Goal: Task Accomplishment & Management: Use online tool/utility

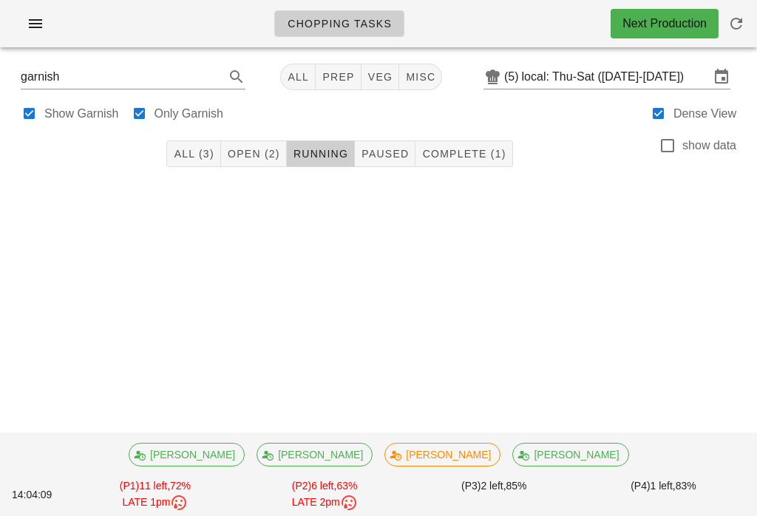
click at [373, 71] on span "veg" at bounding box center [380, 77] width 26 height 12
type input "team:veg"
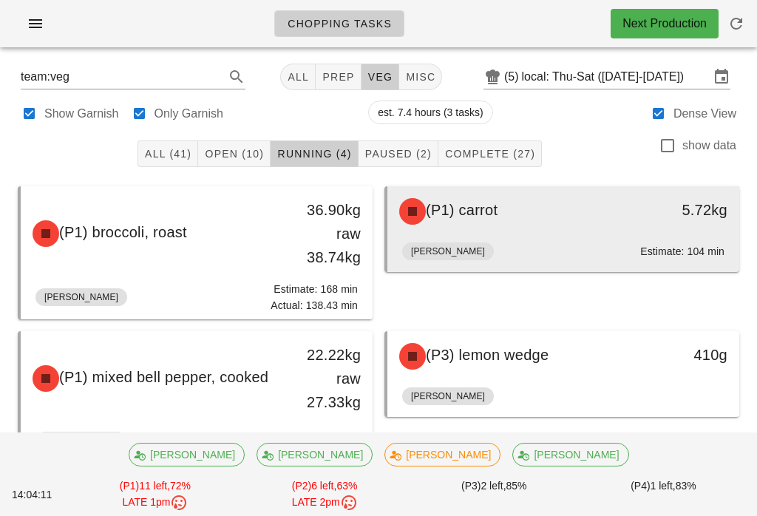
click at [565, 193] on div "(P1) carrot" at bounding box center [519, 211] width 259 height 44
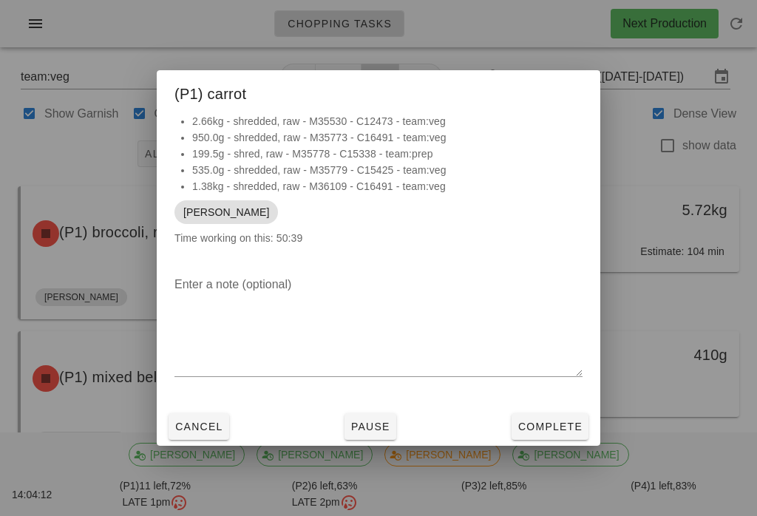
click at [562, 427] on span "Complete" at bounding box center [549, 427] width 65 height 12
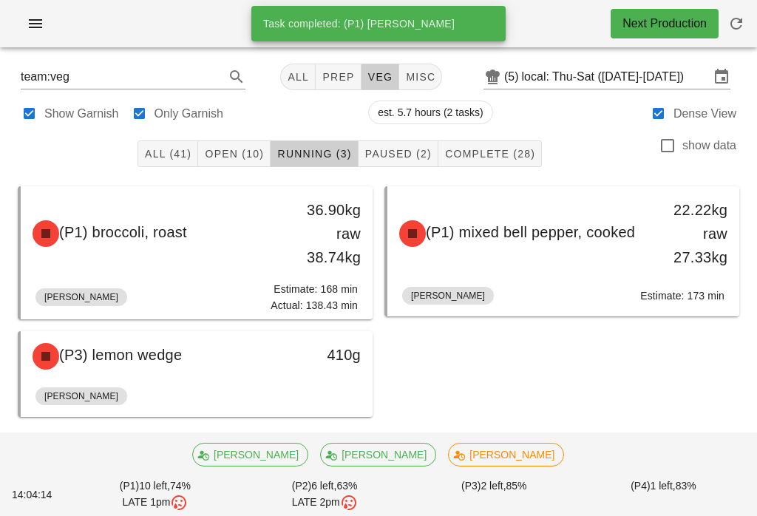
click at [255, 152] on span "Open (10)" at bounding box center [234, 154] width 60 height 12
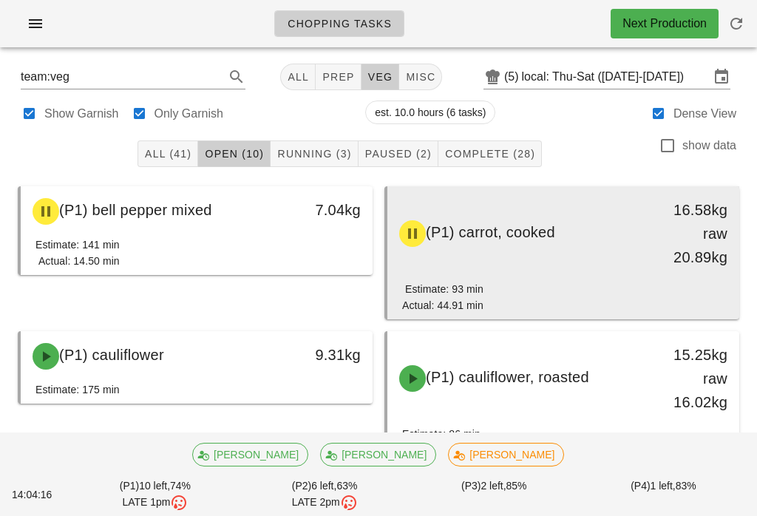
click at [591, 267] on div "(P1) carrot, cooked 16.58kg raw 20.89kg" at bounding box center [563, 233] width 346 height 89
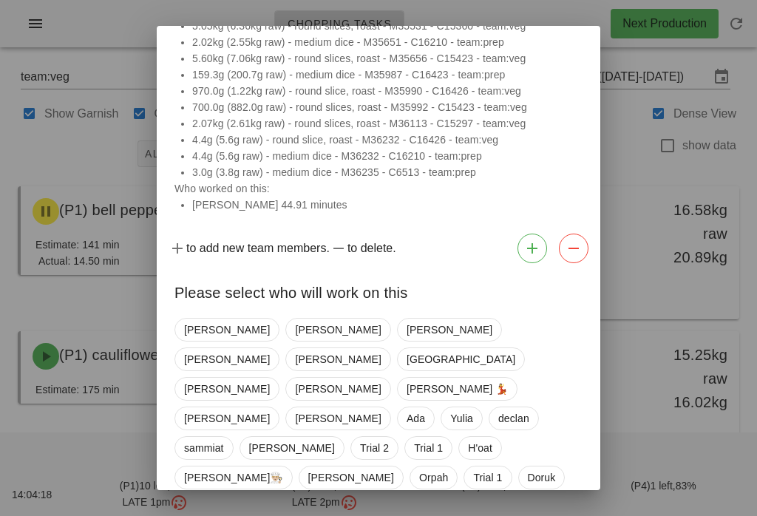
scroll to position [89, 0]
click at [295, 378] on span "[PERSON_NAME]" at bounding box center [338, 389] width 86 height 22
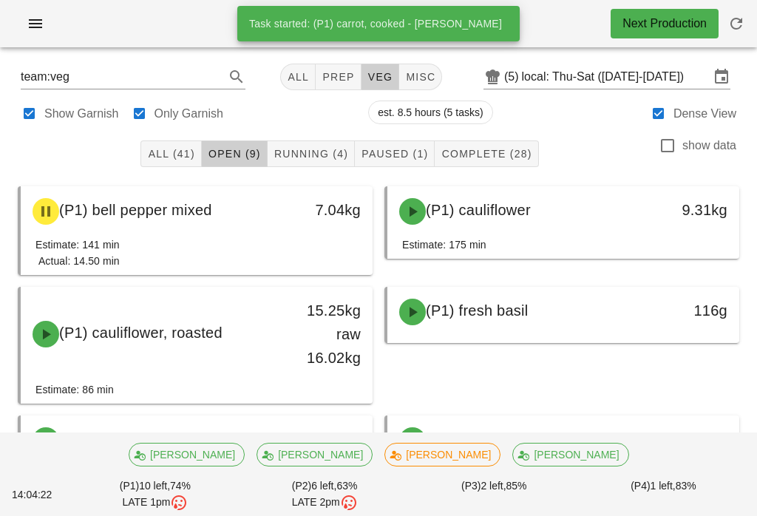
click at [314, 162] on button "Running (4)" at bounding box center [311, 153] width 87 height 27
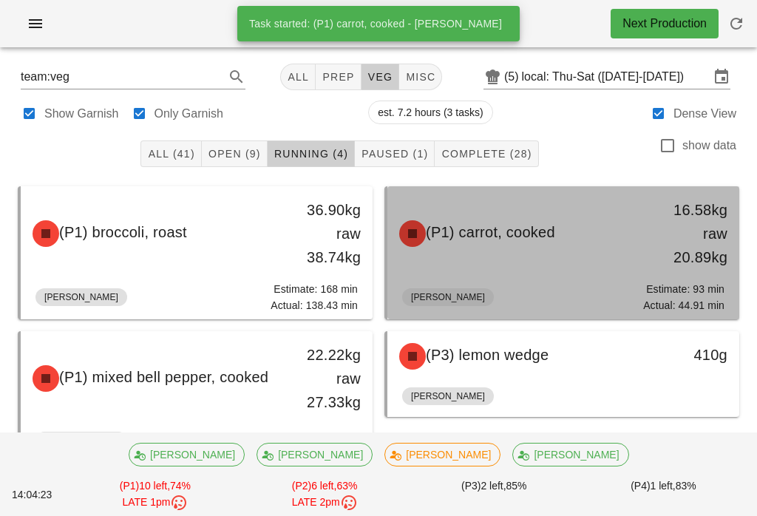
click at [534, 259] on div "(P1) carrot, cooked 16.58kg raw 20.89kg" at bounding box center [563, 233] width 346 height 89
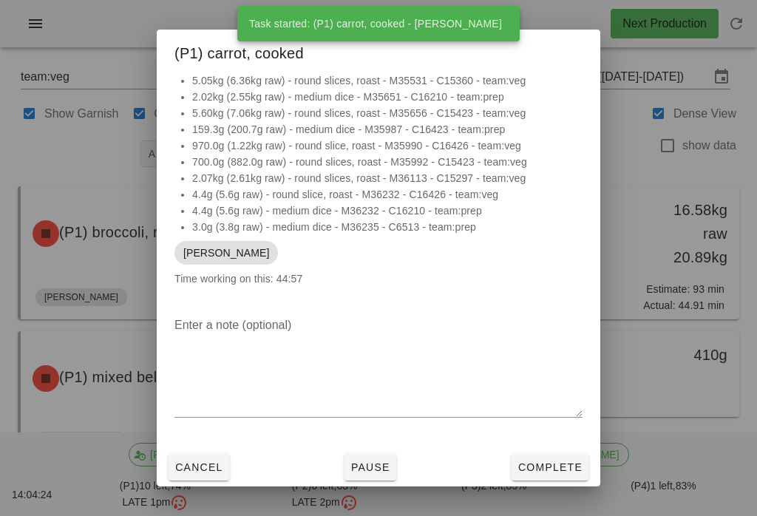
click at [551, 469] on span "Complete" at bounding box center [549, 467] width 65 height 12
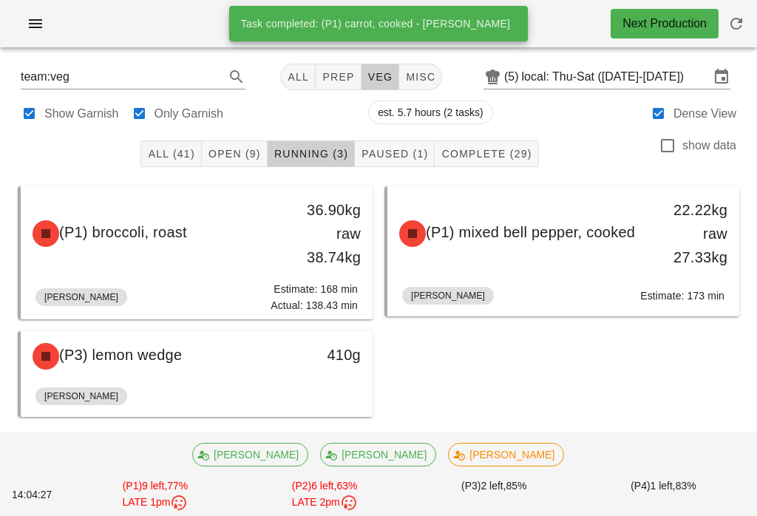
click at [237, 160] on span "Open (9)" at bounding box center [234, 154] width 53 height 12
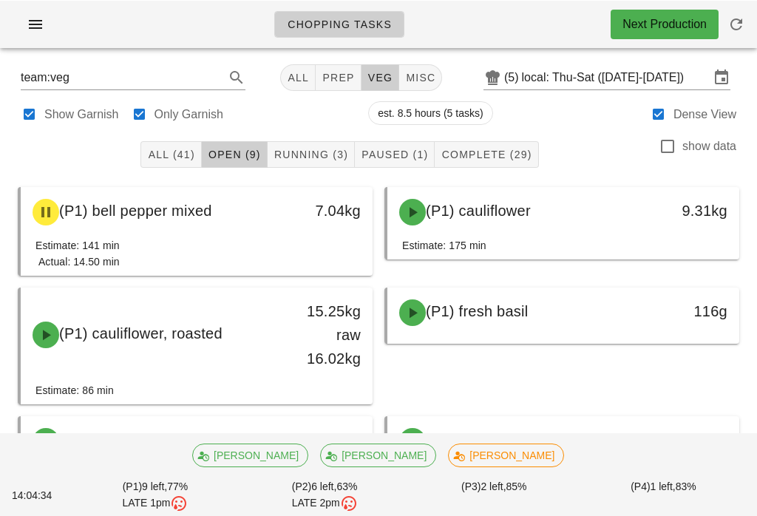
click at [334, 146] on button "Running (3)" at bounding box center [311, 153] width 87 height 27
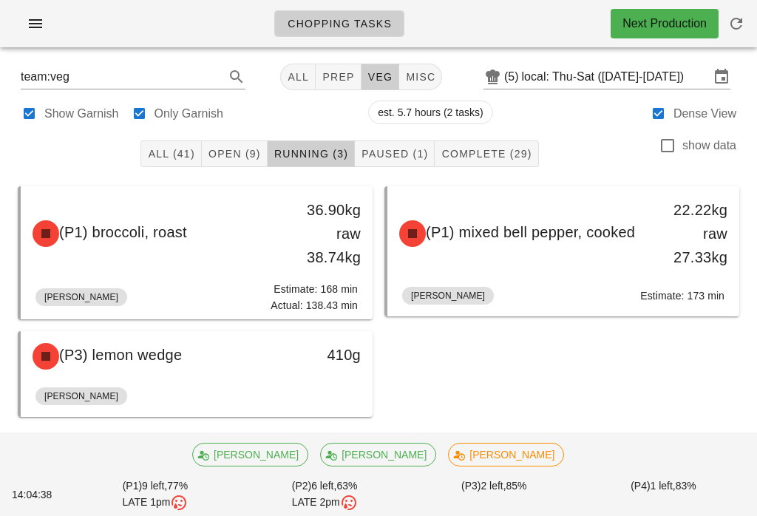
click at [423, 156] on span "Paused (1)" at bounding box center [394, 154] width 67 height 12
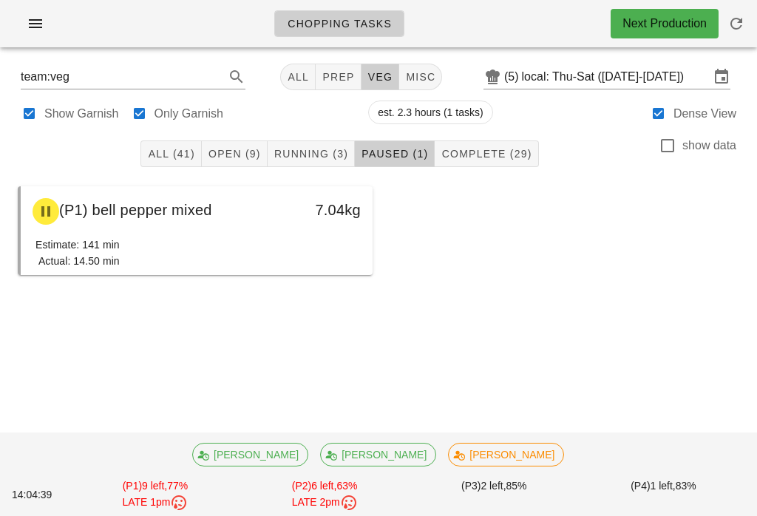
click at [504, 142] on button "Complete (29)" at bounding box center [486, 153] width 103 height 27
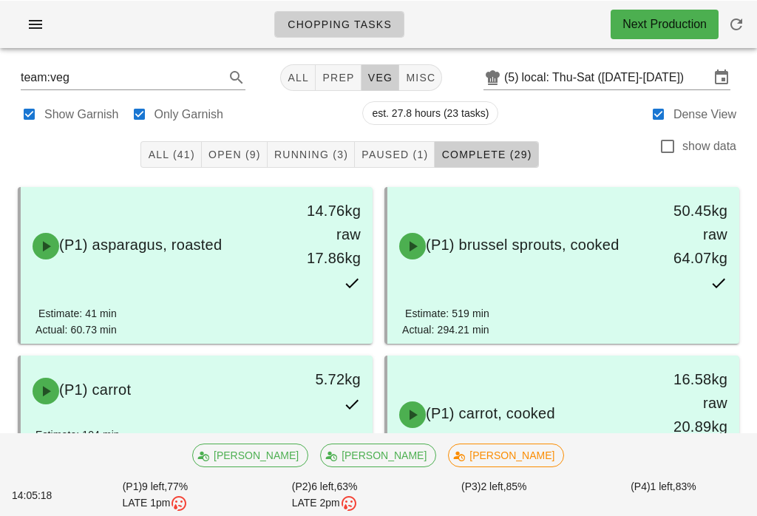
click at [233, 155] on span "Open (9)" at bounding box center [234, 154] width 53 height 12
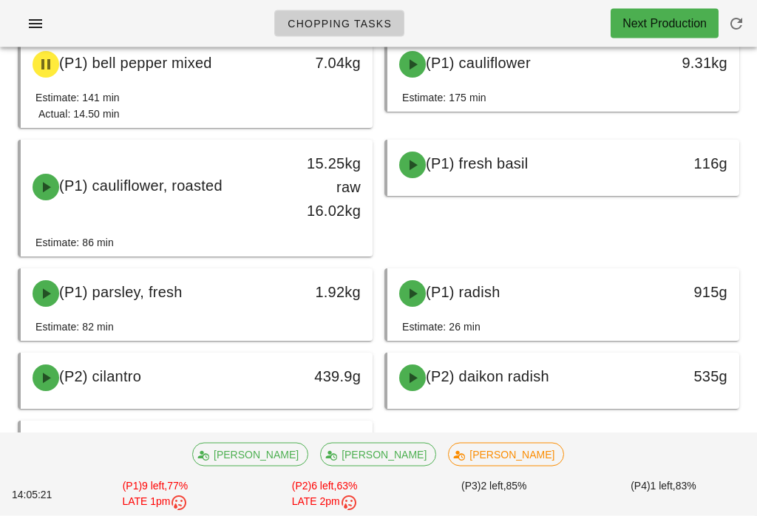
scroll to position [146, 0]
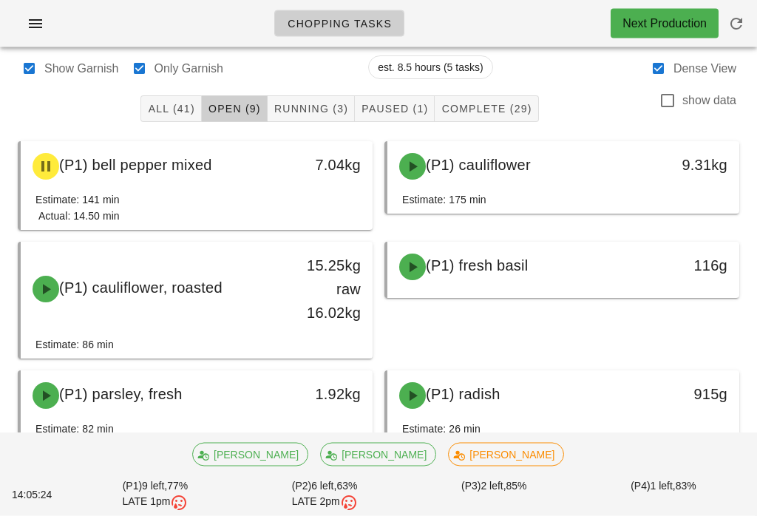
click at [344, 89] on div "All (41) Open (9) Running (3) Paused (1) Complete (29) show data" at bounding box center [378, 109] width 739 height 47
click at [393, 96] on button "Paused (1)" at bounding box center [395, 108] width 80 height 27
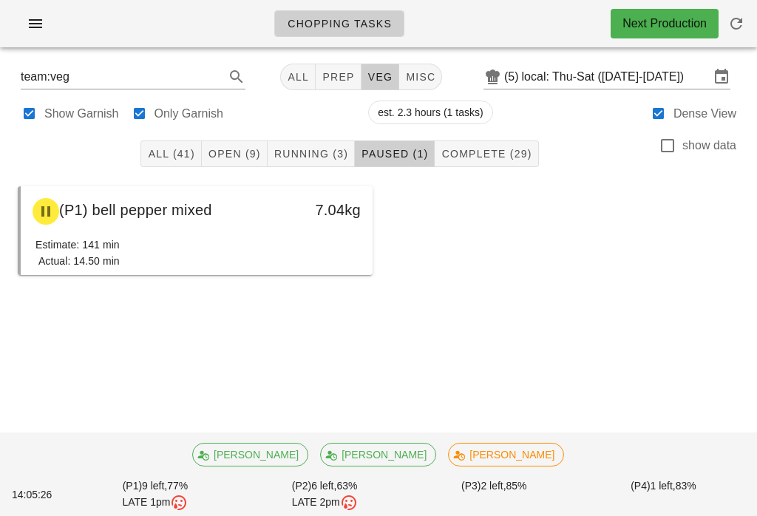
click at [493, 154] on span "Complete (29)" at bounding box center [486, 154] width 91 height 12
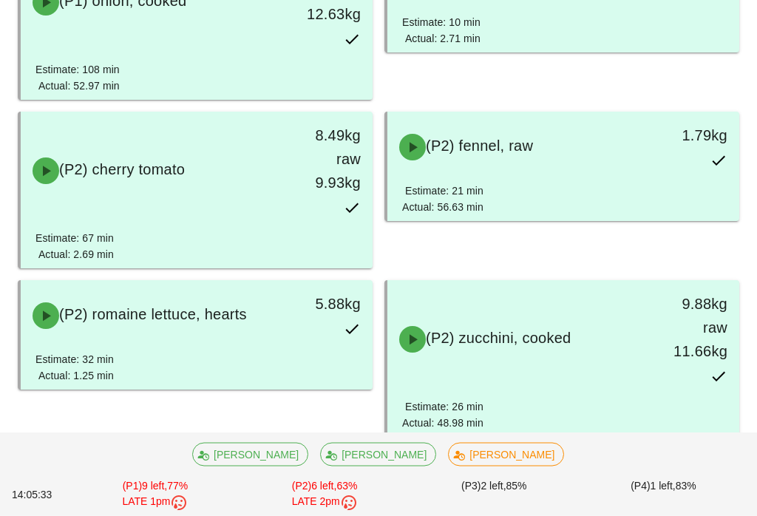
scroll to position [1143, 0]
